Goal: Find contact information: Find contact information

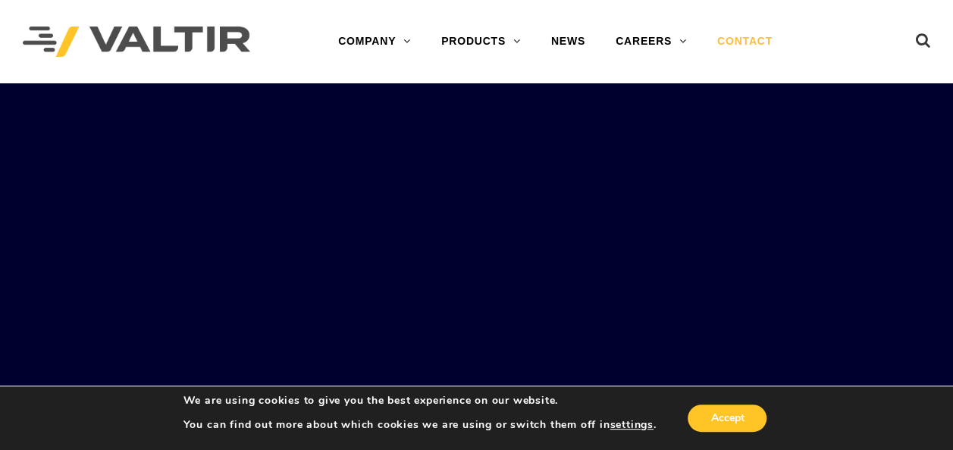
click at [746, 31] on link "CONTACT" at bounding box center [745, 42] width 86 height 30
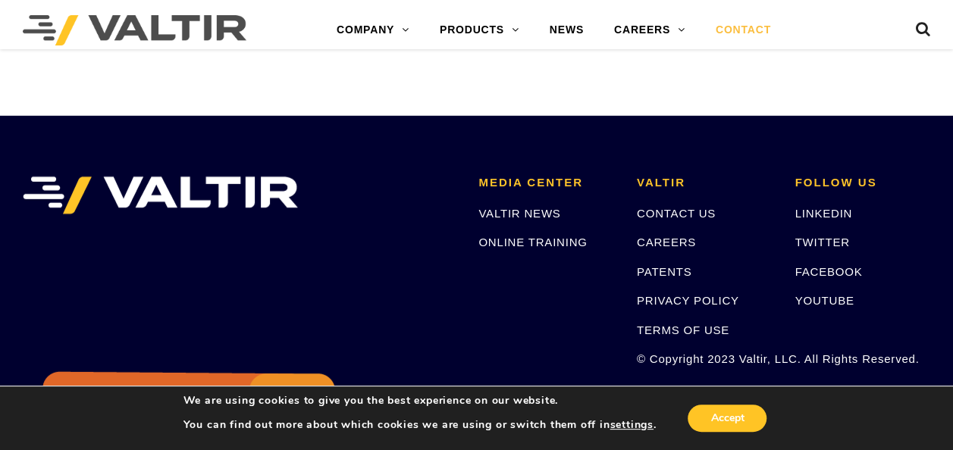
scroll to position [2161, 0]
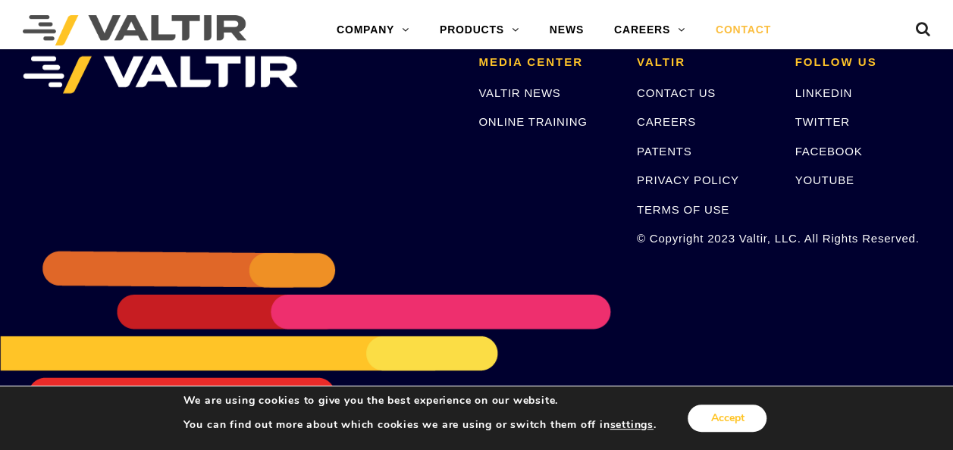
click at [721, 421] on button "Accept" at bounding box center [726, 418] width 79 height 27
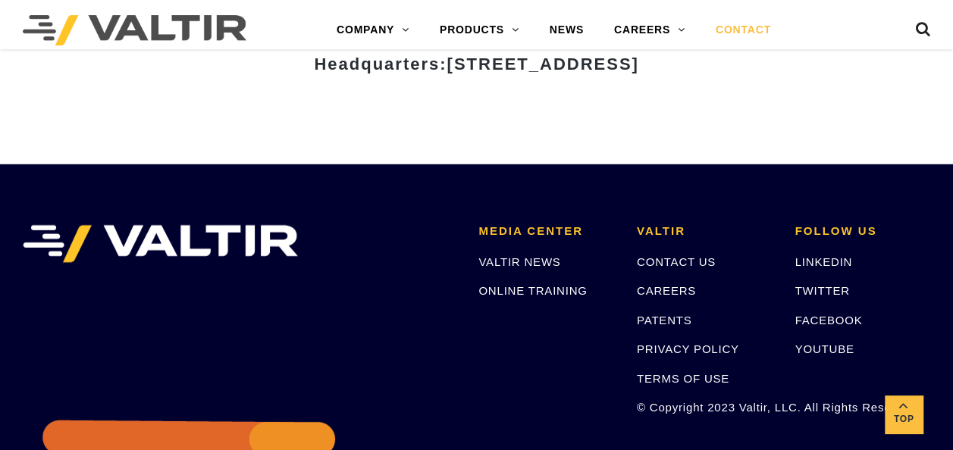
scroll to position [1998, 0]
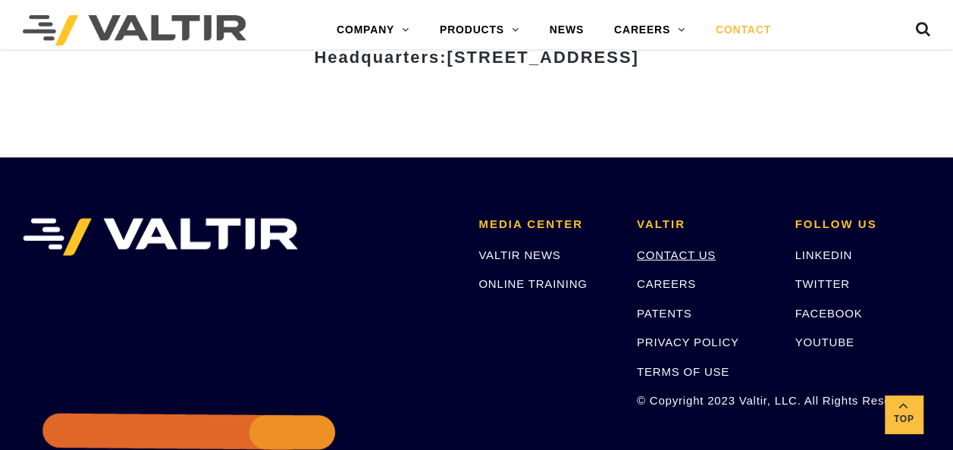
click at [665, 255] on link "CONTACT US" at bounding box center [676, 255] width 79 height 13
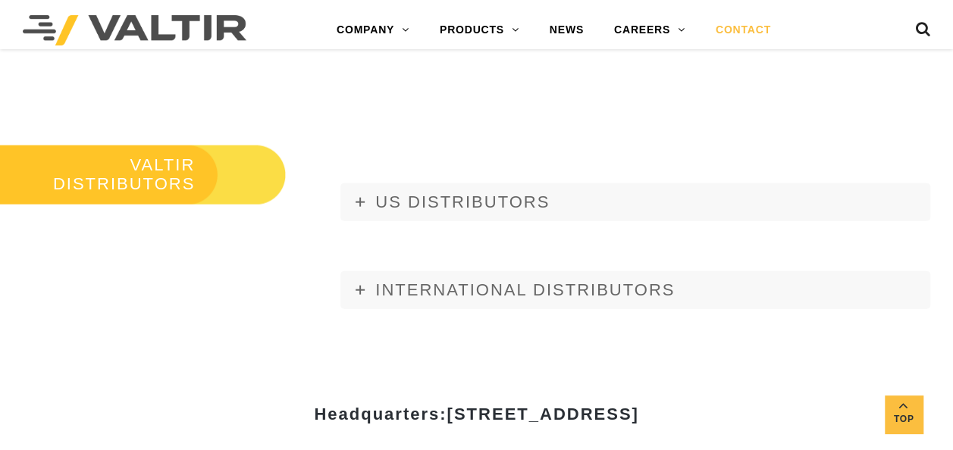
scroll to position [1645, 0]
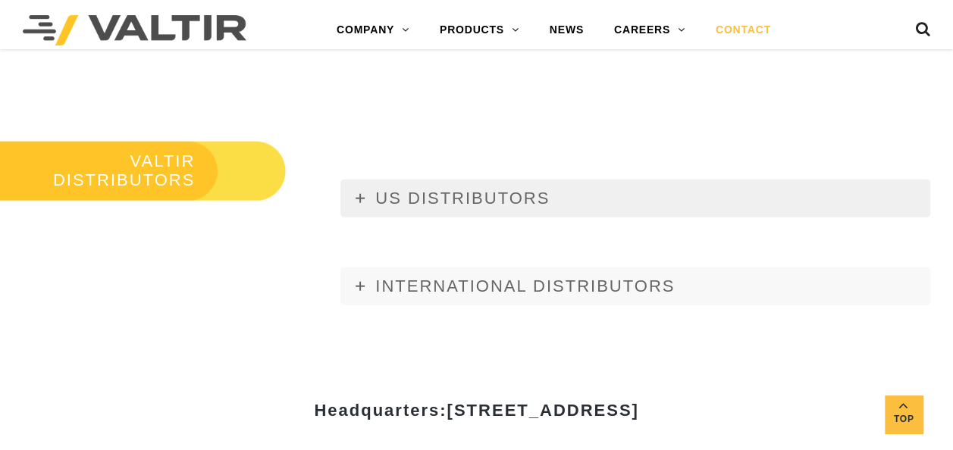
click at [493, 192] on span "US DISTRIBUTORS" at bounding box center [462, 198] width 174 height 19
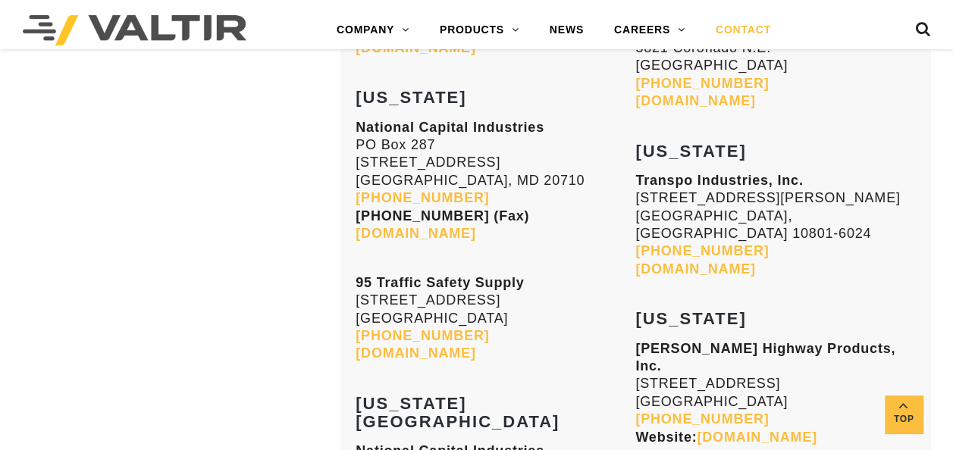
scroll to position [3084, 0]
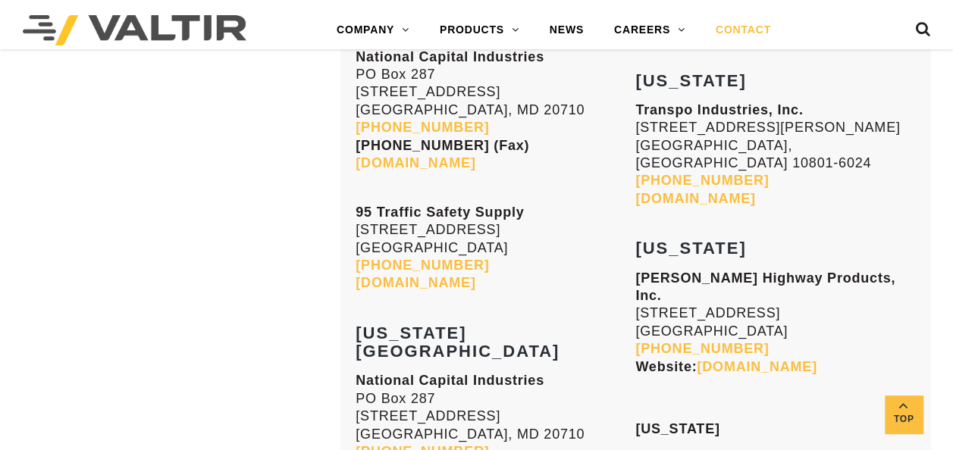
drag, startPoint x: 926, startPoint y: 205, endPoint x: 919, endPoint y: 218, distance: 15.6
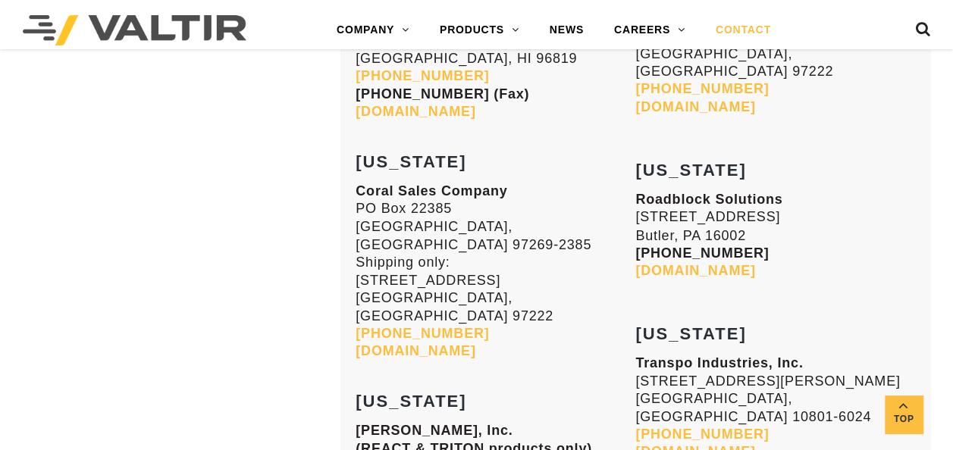
scroll to position [4041, 0]
